Goal: Find specific page/section: Find specific page/section

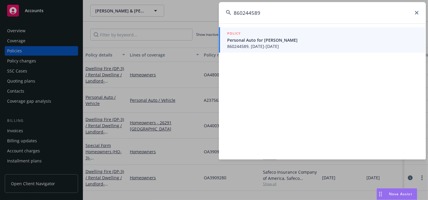
type input "860244589"
click at [271, 42] on span "Personal Auto for [PERSON_NAME]" at bounding box center [323, 40] width 192 height 6
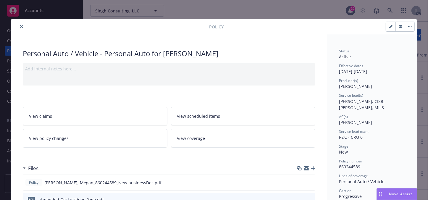
click at [20, 27] on icon "close" at bounding box center [22, 27] width 4 height 4
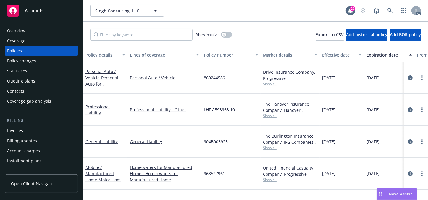
click at [25, 30] on div "Overview" at bounding box center [41, 30] width 69 height 9
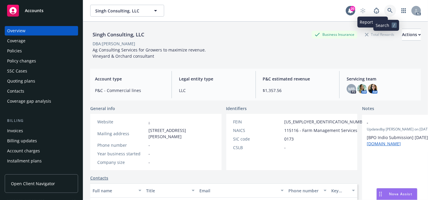
click at [384, 12] on link at bounding box center [390, 11] width 12 height 12
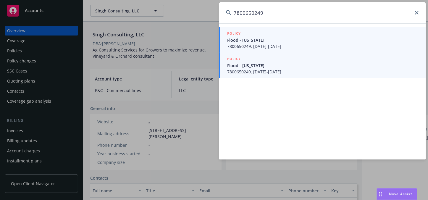
type input "7800650249"
click at [251, 41] on span "Flood - [US_STATE]" at bounding box center [323, 40] width 192 height 6
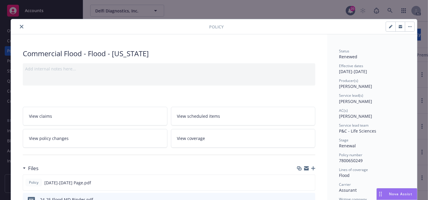
click at [19, 29] on button "close" at bounding box center [21, 26] width 7 height 7
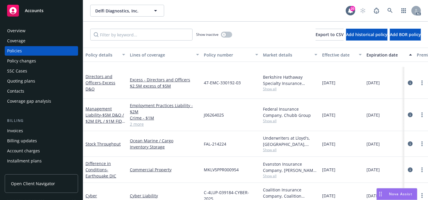
scroll to position [150, 0]
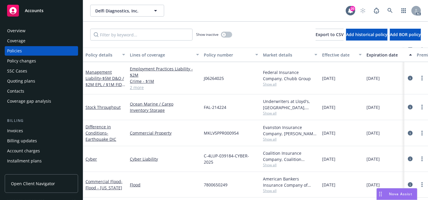
click at [21, 28] on div "Overview" at bounding box center [16, 30] width 18 height 9
